Goal: Task Accomplishment & Management: Use online tool/utility

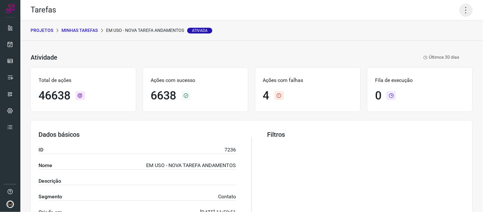
click at [464, 8] on icon at bounding box center [465, 9] width 13 height 13
click at [443, 39] on li "Executar" at bounding box center [438, 41] width 58 height 10
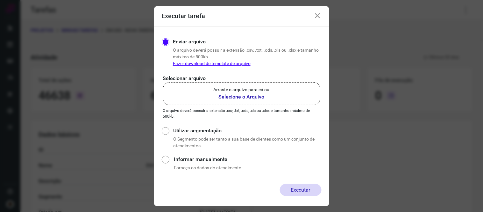
click at [266, 94] on b "Selecione o Arquivo" at bounding box center [241, 97] width 56 height 8
click at [0, 0] on input "Arraste o arquivo para cá ou Selecione o Arquivo" at bounding box center [0, 0] width 0 height 0
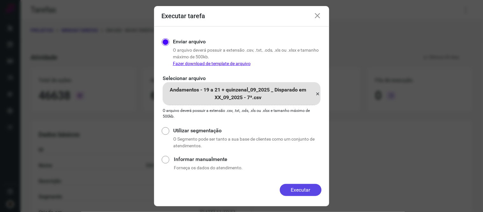
click at [304, 185] on button "Executar" at bounding box center [301, 190] width 42 height 12
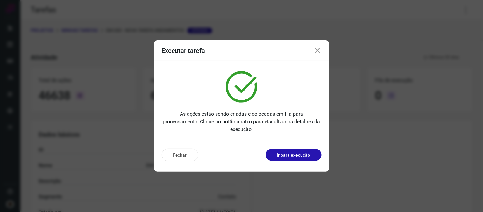
click at [315, 49] on icon at bounding box center [318, 51] width 8 height 8
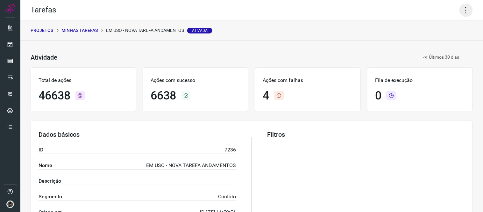
click at [460, 9] on icon at bounding box center [465, 9] width 13 height 13
click at [437, 38] on li "Executar" at bounding box center [438, 41] width 58 height 10
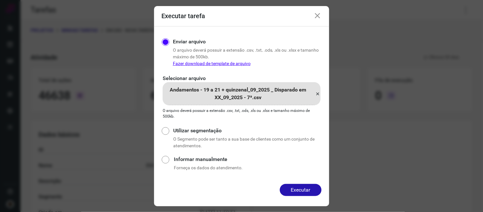
click at [318, 93] on icon at bounding box center [317, 94] width 5 height 8
click at [0, 0] on input "Andamentos - 19 a 21 + quinzenal_09_2025 _ Disparado em XX_09_2025 - 7ª.csv" at bounding box center [0, 0] width 0 height 0
click at [303, 191] on button "Executar" at bounding box center [301, 190] width 42 height 12
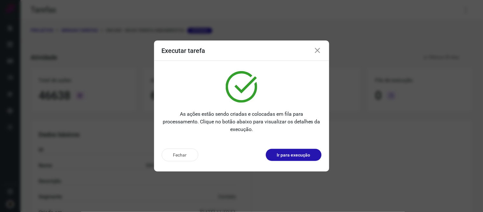
click at [318, 50] on icon at bounding box center [318, 51] width 8 height 8
